Goal: Navigation & Orientation: Go to known website

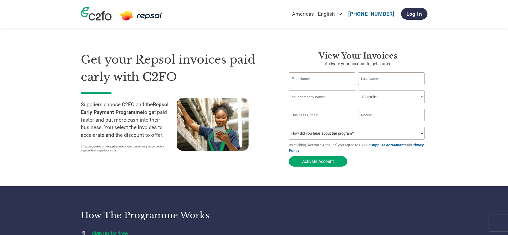
select select "en-[GEOGRAPHIC_DATA]"
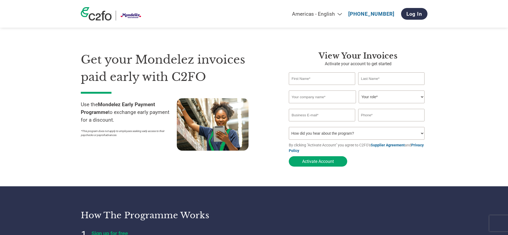
click at [323, 17] on select "Americas - English Américas - Español [GEOGRAPHIC_DATA] - Português [GEOGRAPHIC…" at bounding box center [284, 14] width 124 height 6
select select "de"
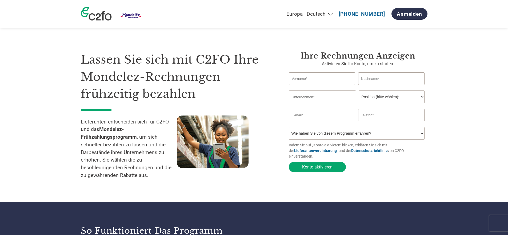
click at [204, 178] on div at bounding box center [225, 150] width 96 height 69
click at [481, 141] on section "Lassen Sie sich mit C2FO Ihre Mondelez-Rechnungen frühzeitig bezahlen Lieferant…" at bounding box center [254, 111] width 508 height 181
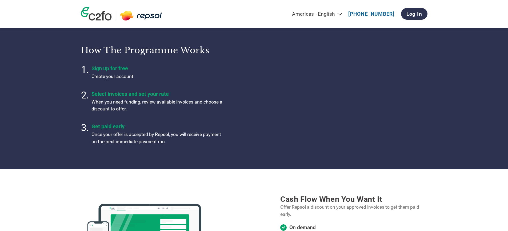
select select "en-[GEOGRAPHIC_DATA]"
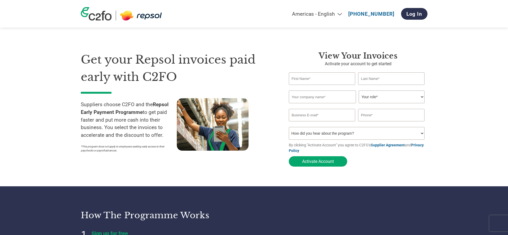
click at [274, 130] on div "Get your Repsol invoices paid early with C2FO Suppliers choose C2FO and the Rep…" at bounding box center [181, 110] width 200 height 118
click at [267, 101] on div at bounding box center [225, 126] width 96 height 57
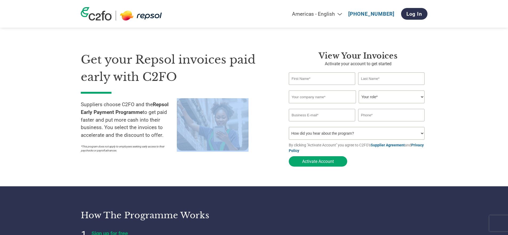
click at [267, 101] on div at bounding box center [225, 126] width 96 height 57
click at [268, 110] on div at bounding box center [225, 126] width 96 height 57
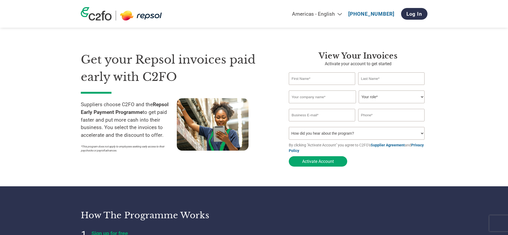
click at [260, 114] on div at bounding box center [225, 126] width 96 height 57
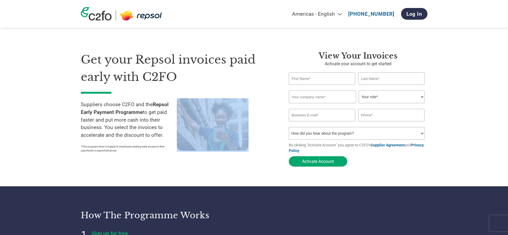
click at [260, 114] on div at bounding box center [225, 126] width 96 height 57
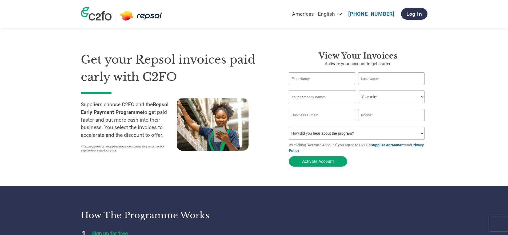
click at [262, 112] on div at bounding box center [225, 126] width 96 height 57
select select "en-[GEOGRAPHIC_DATA]"
